Goal: Communication & Community: Share content

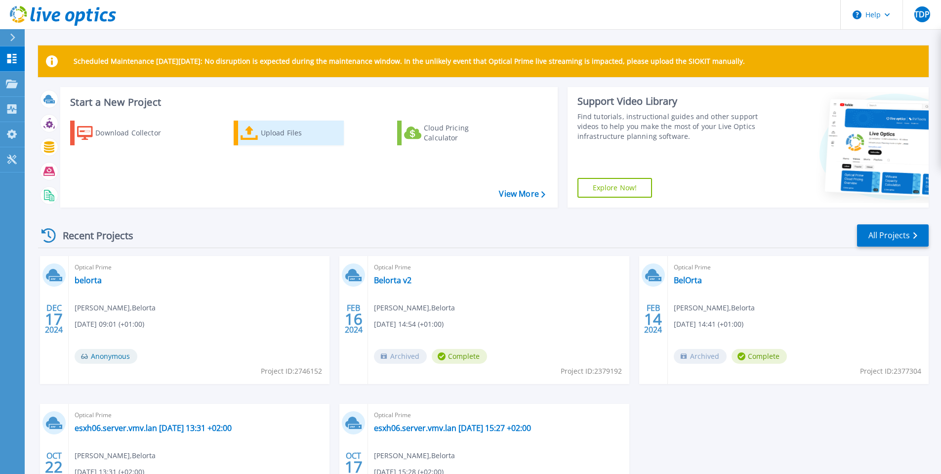
click at [269, 136] on div "Upload Files" at bounding box center [300, 133] width 79 height 20
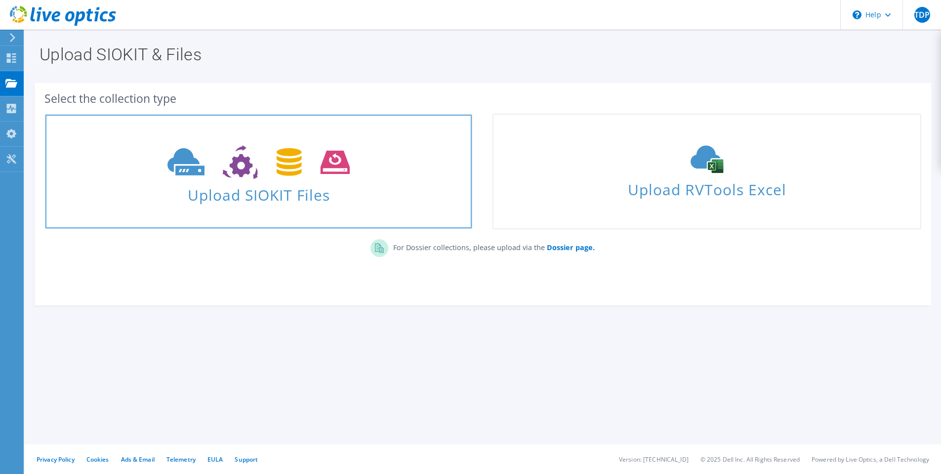
click at [265, 172] on icon at bounding box center [259, 162] width 182 height 34
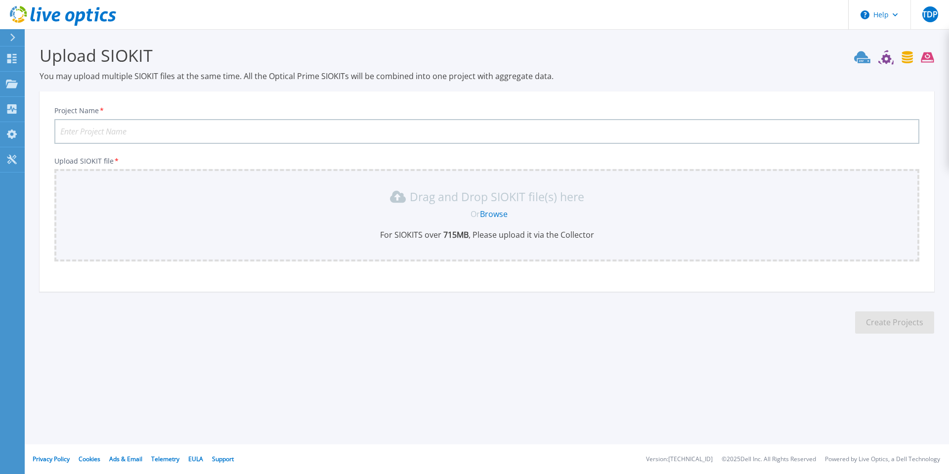
click at [99, 134] on input "Project Name *" at bounding box center [486, 131] width 865 height 25
click at [165, 136] on input "Project Name *" at bounding box center [486, 131] width 865 height 25
click at [172, 128] on input "Project Name *" at bounding box center [486, 131] width 865 height 25
type input "f"
type input "Belorta"
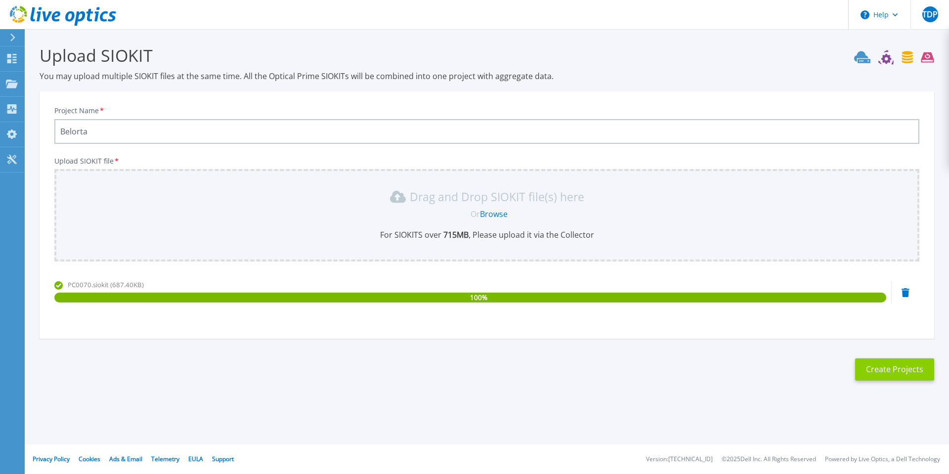
click at [883, 366] on button "Create Projects" at bounding box center [894, 369] width 79 height 22
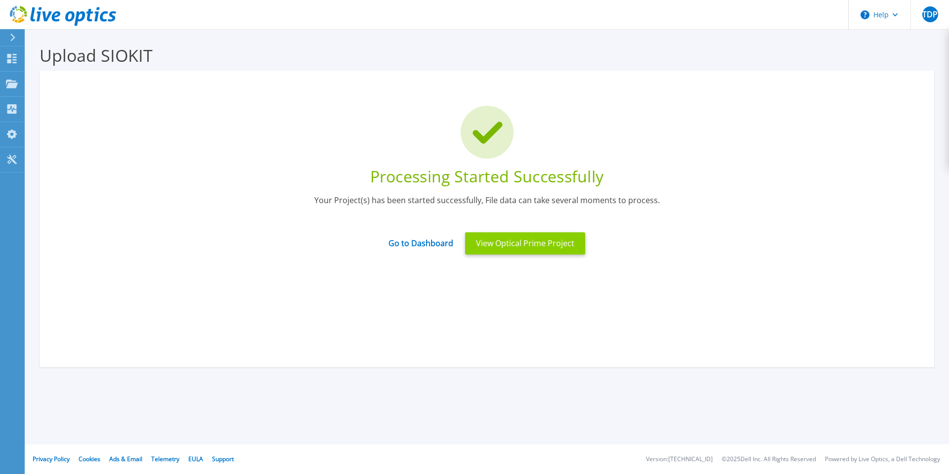
click at [516, 244] on button "View Optical Prime Project" at bounding box center [525, 243] width 120 height 22
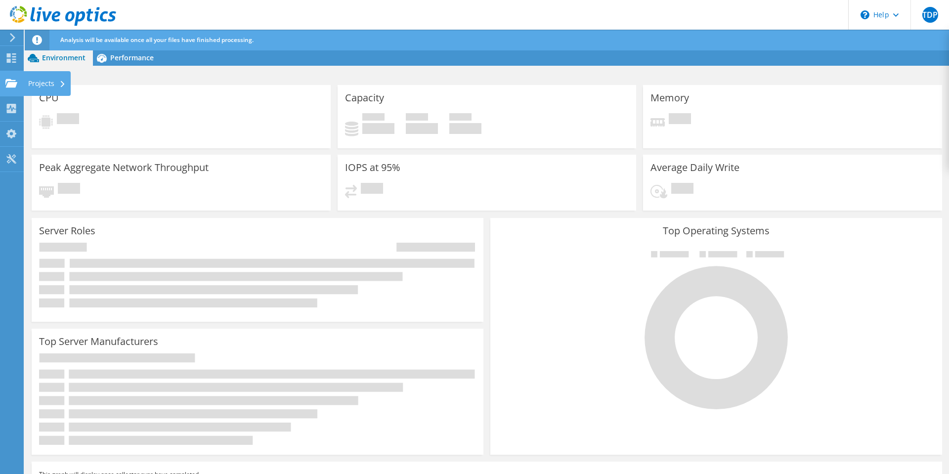
click at [10, 83] on use at bounding box center [11, 83] width 12 height 8
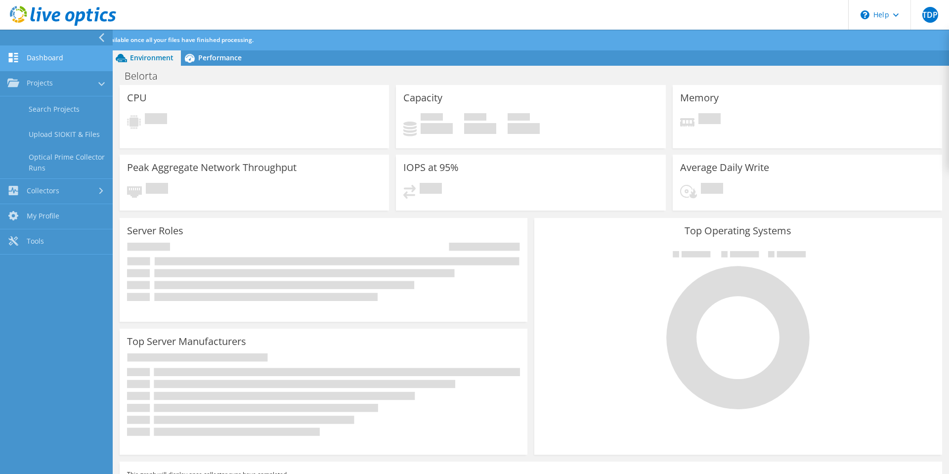
click at [37, 54] on link "Dashboard" at bounding box center [56, 58] width 113 height 25
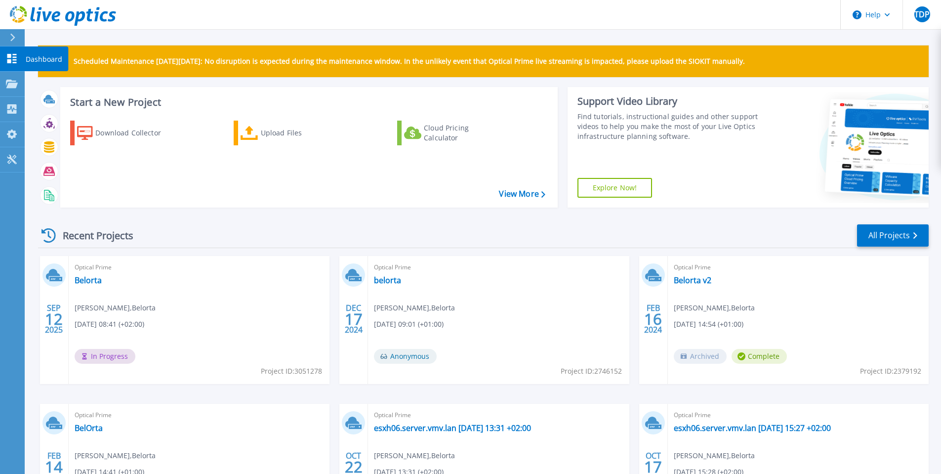
click at [11, 59] on icon at bounding box center [12, 58] width 12 height 9
click at [89, 282] on link "Belorta" at bounding box center [88, 280] width 27 height 10
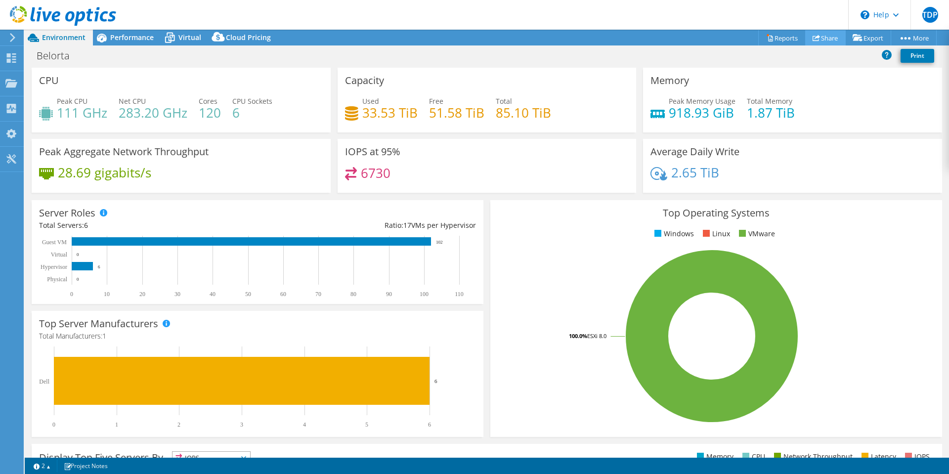
click at [821, 36] on link "Share" at bounding box center [825, 37] width 41 height 15
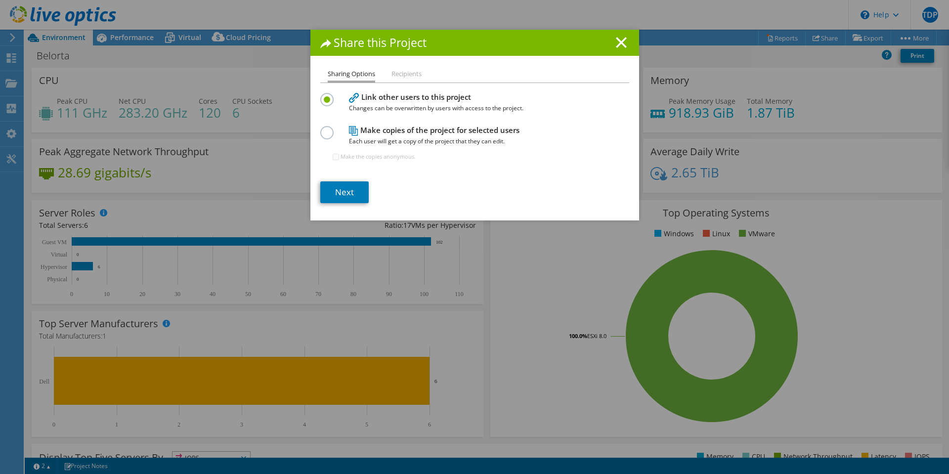
click at [400, 73] on li "Recipients" at bounding box center [406, 74] width 30 height 12
click at [348, 194] on link "Next" at bounding box center [344, 192] width 48 height 22
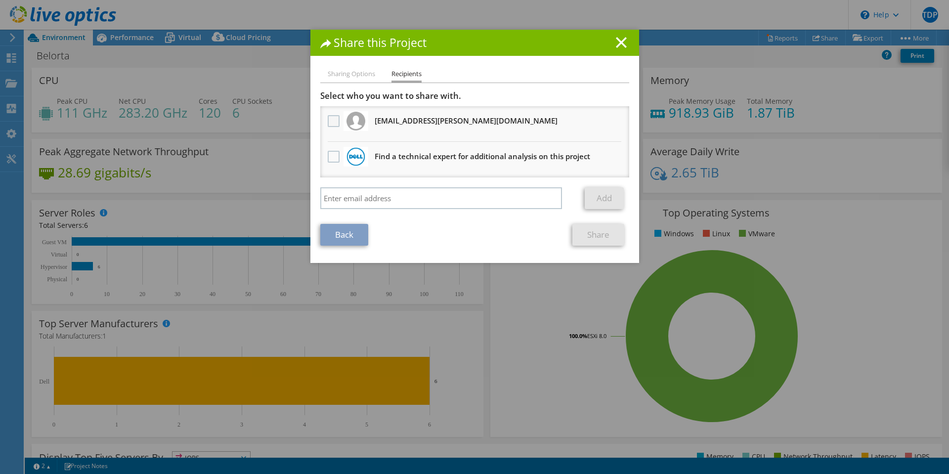
click at [330, 121] on label at bounding box center [335, 121] width 14 height 12
click at [0, 0] on input "checkbox" at bounding box center [0, 0] width 0 height 0
drag, startPoint x: 474, startPoint y: 120, endPoint x: 372, endPoint y: 121, distance: 102.3
click at [372, 121] on li "[EMAIL_ADDRESS][PERSON_NAME][DOMAIN_NAME] Will receive an anonymous copy" at bounding box center [474, 124] width 309 height 36
copy h3 "[EMAIL_ADDRESS][PERSON_NAME][DOMAIN_NAME]"
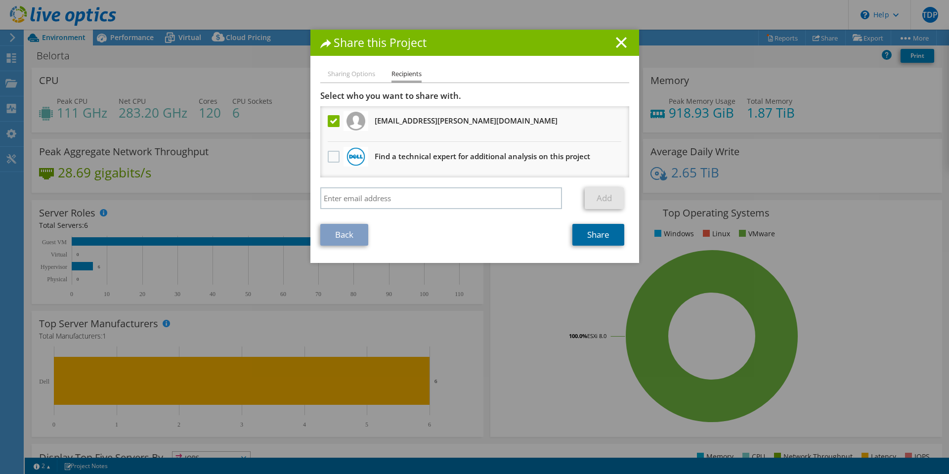
click at [592, 235] on link "Share" at bounding box center [598, 235] width 52 height 22
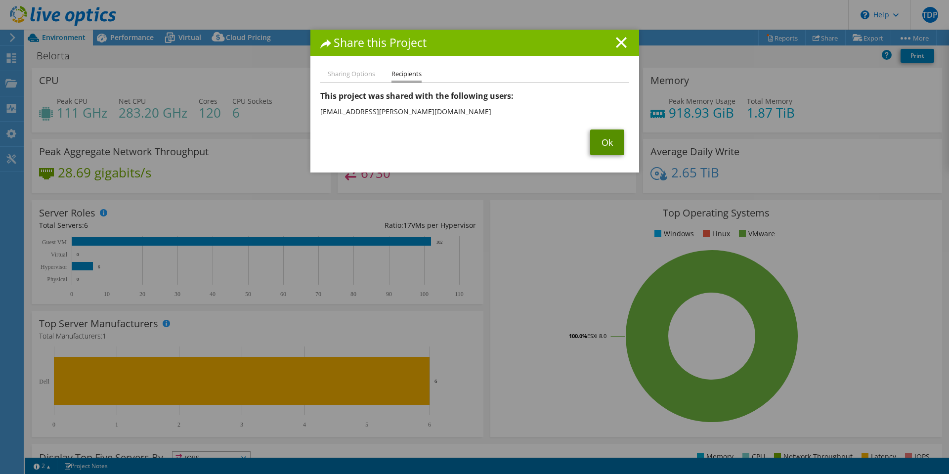
click at [603, 142] on link "Ok" at bounding box center [607, 142] width 34 height 26
